Goal: Task Accomplishment & Management: Manage account settings

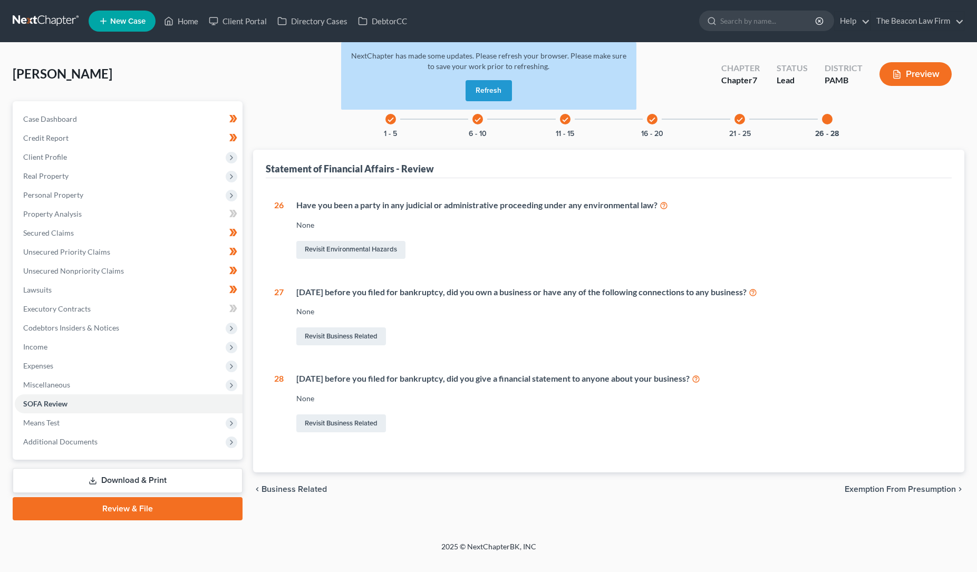
click at [484, 89] on button "Refresh" at bounding box center [489, 90] width 46 height 21
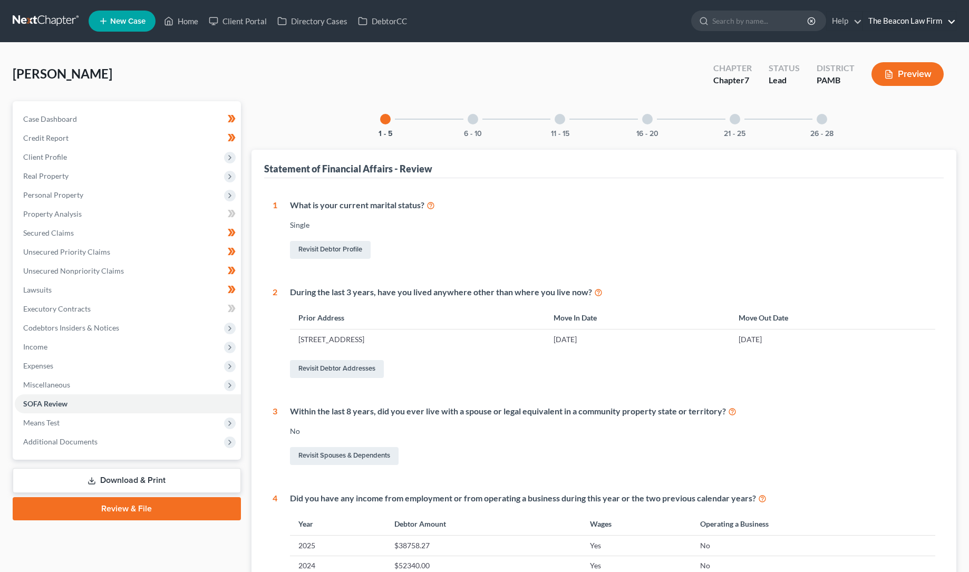
click at [953, 23] on link "The Beacon Law Firm" at bounding box center [909, 21] width 93 height 19
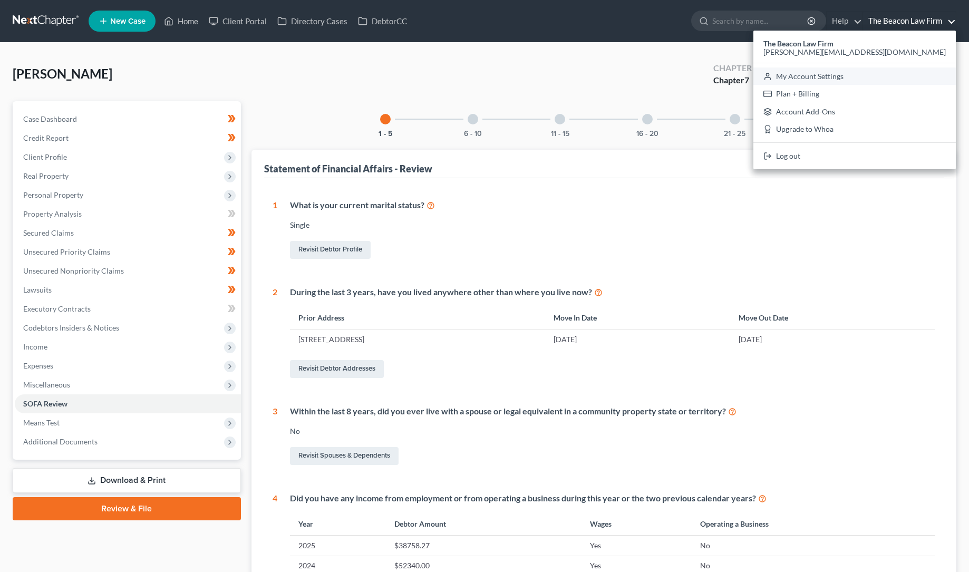
click at [913, 76] on link "My Account Settings" at bounding box center [855, 77] width 203 height 18
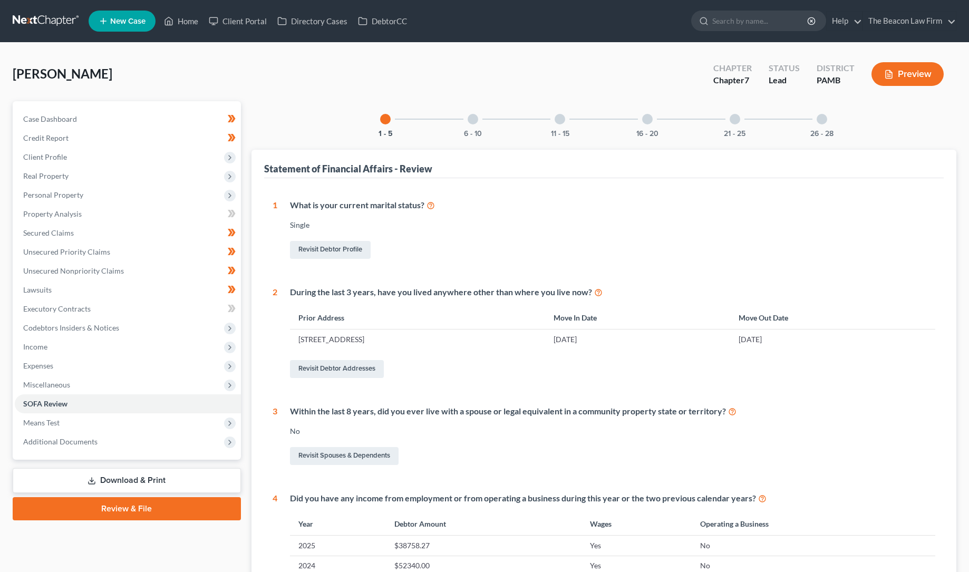
select select "24"
select select "9"
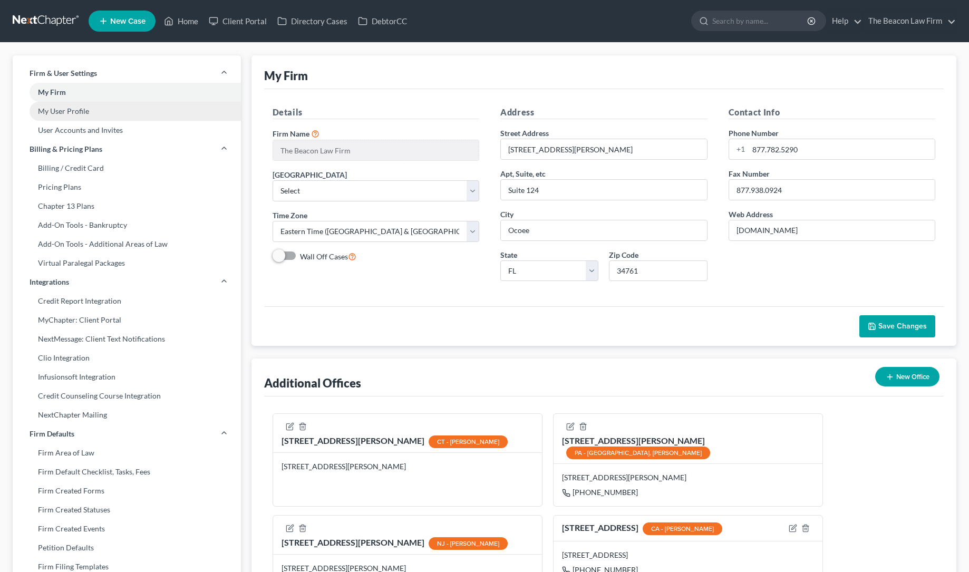
click at [79, 110] on link "My User Profile" at bounding box center [127, 111] width 228 height 19
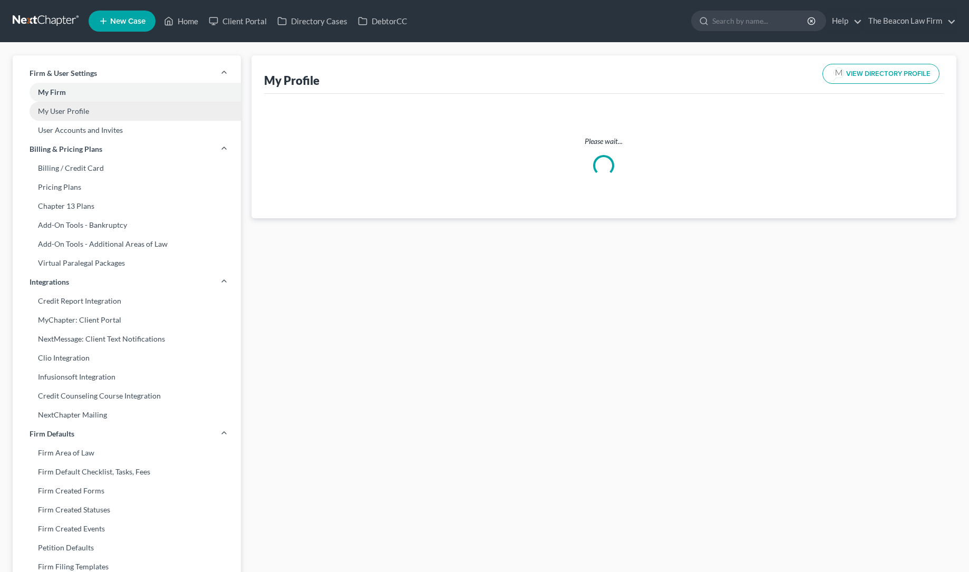
select select "3"
select select "4"
select select "attorney"
select select "1"
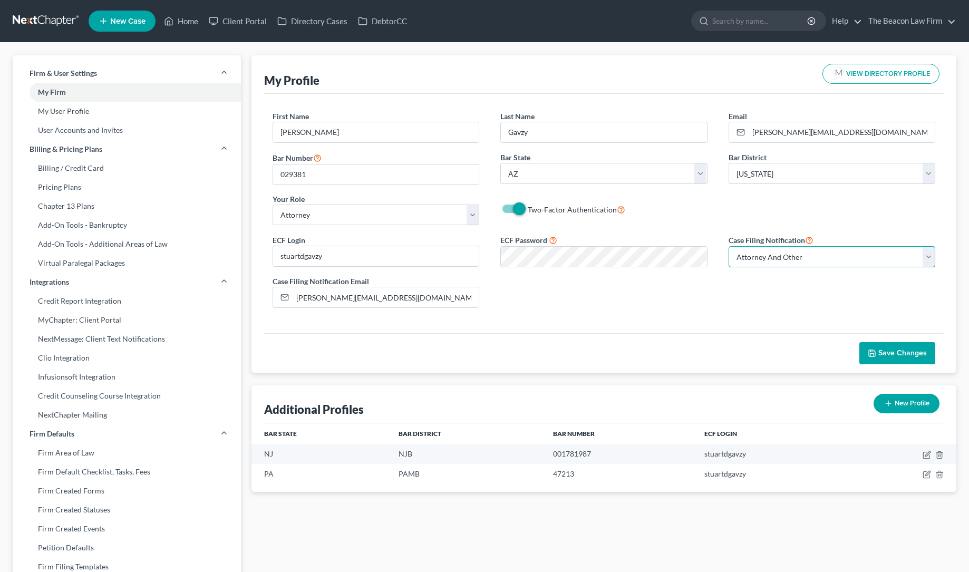
click at [929, 256] on select "Select Attorney Only Attorney And Other Other Only" at bounding box center [832, 256] width 207 height 21
click at [729, 246] on select "Select Attorney Only Attorney And Other Other Only" at bounding box center [832, 256] width 207 height 21
click at [885, 351] on span "Save Changes" at bounding box center [903, 353] width 49 height 9
